Goal: Task Accomplishment & Management: Manage account settings

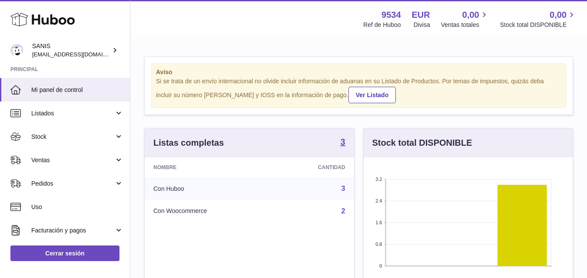
scroll to position [136, 209]
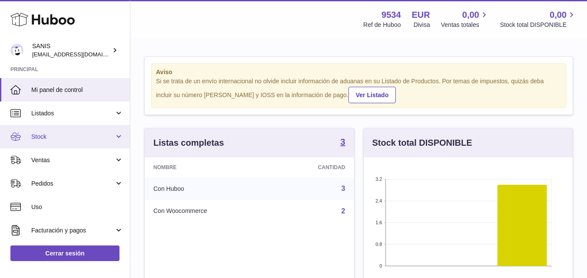
click at [49, 134] on span "Stock" at bounding box center [72, 137] width 83 height 8
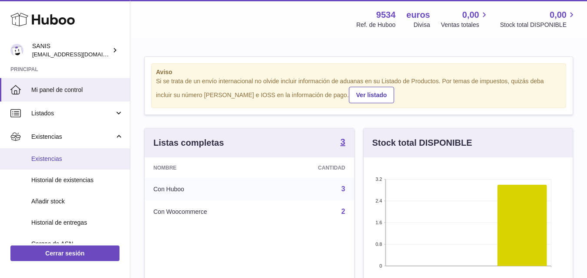
click at [51, 153] on link "Existencias" at bounding box center [65, 159] width 130 height 21
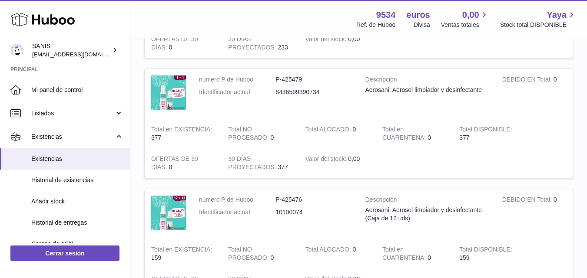
scroll to position [217, 0]
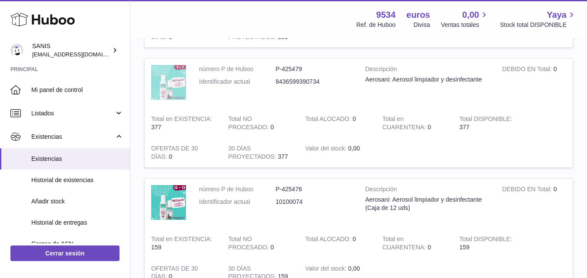
click at [176, 79] on img at bounding box center [168, 82] width 35 height 35
click at [292, 191] on font "P-425476" at bounding box center [288, 189] width 26 height 7
copy font "425476"
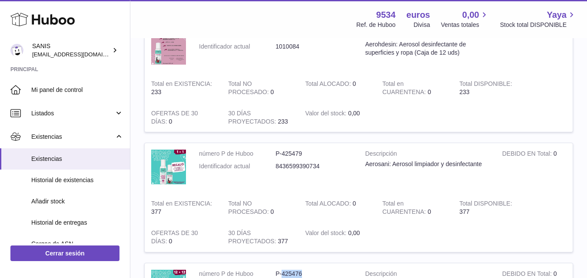
scroll to position [43, 0]
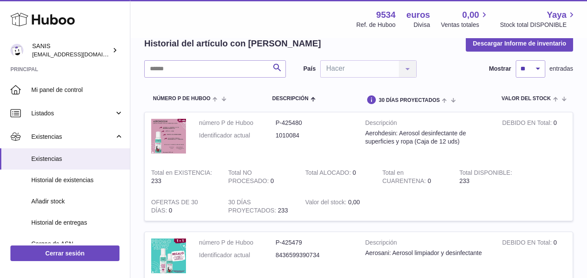
click at [293, 126] on font "P-425480" at bounding box center [288, 122] width 26 height 7
copy font "425480"
